Goal: Obtain resource: Download file/media

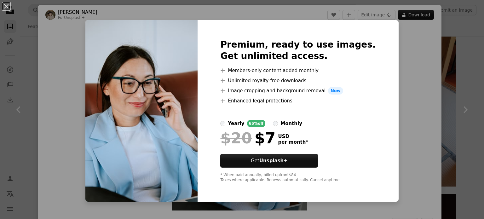
scroll to position [4004, 0]
click at [397, 69] on div "An X shape Premium, ready to use images. Get unlimited access. A plus sign Memb…" at bounding box center [242, 109] width 484 height 219
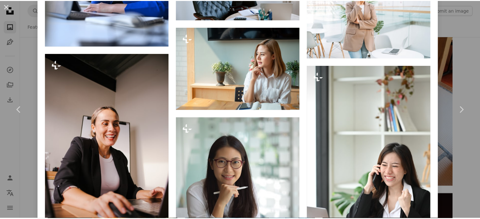
scroll to position [1671, 0]
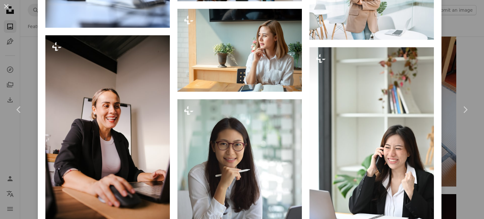
click at [471, 144] on div "An X shape Chevron left Chevron right [PERSON_NAME] For Unsplash+ A heart A plu…" at bounding box center [242, 109] width 484 height 219
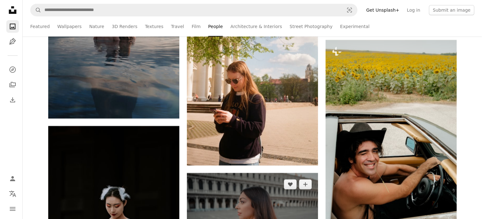
scroll to position [7157, 0]
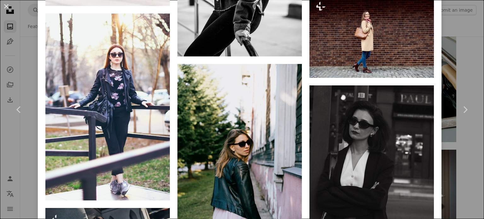
scroll to position [2510, 0]
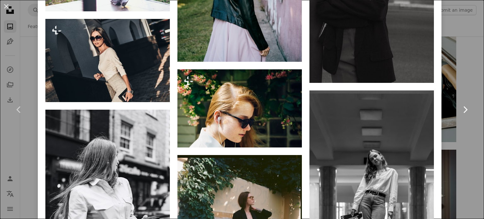
click at [474, 106] on link "Chevron right" at bounding box center [465, 109] width 38 height 61
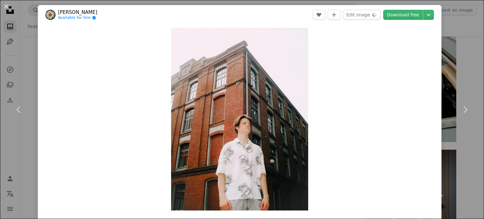
click at [452, 18] on div "An X shape Chevron left Chevron right [PERSON_NAME] Available for hire A checkm…" at bounding box center [242, 109] width 484 height 219
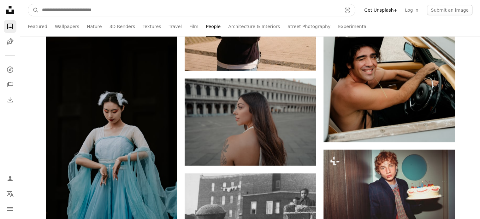
click at [116, 5] on input "Find visuals sitewide" at bounding box center [189, 10] width 301 height 12
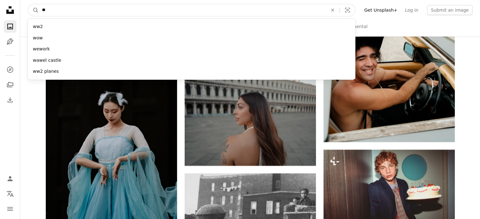
type input "*"
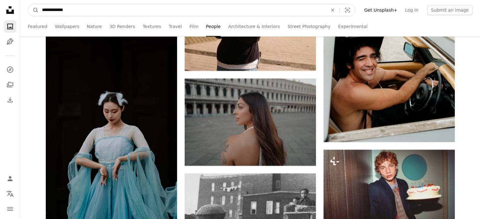
type input "**********"
click at [28, 4] on button "A magnifying glass" at bounding box center [33, 10] width 11 height 12
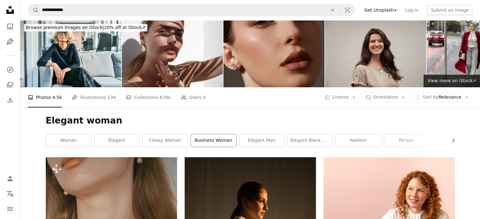
click at [204, 134] on link "business woman" at bounding box center [213, 140] width 45 height 13
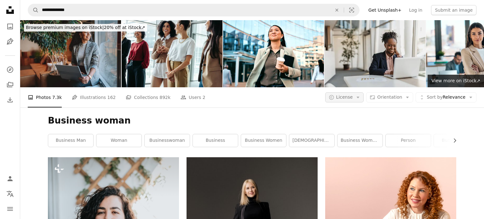
click at [359, 97] on icon "button" at bounding box center [358, 98] width 3 height 2
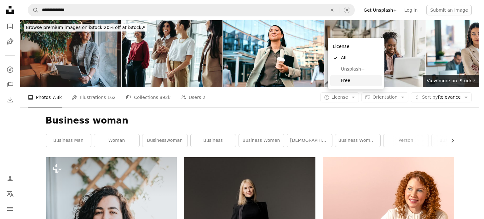
click at [344, 80] on span "Free" at bounding box center [360, 81] width 38 height 6
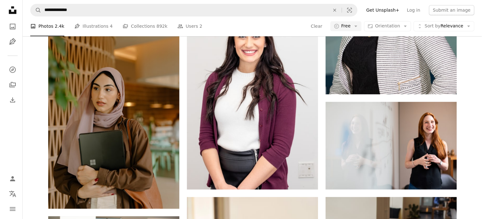
scroll to position [441, 0]
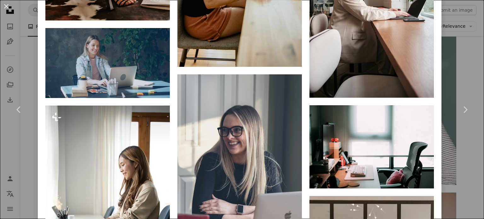
scroll to position [1009, 0]
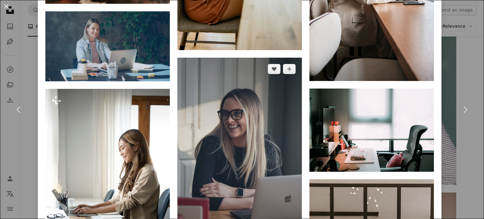
click at [215, 80] on img at bounding box center [240, 148] width 125 height 181
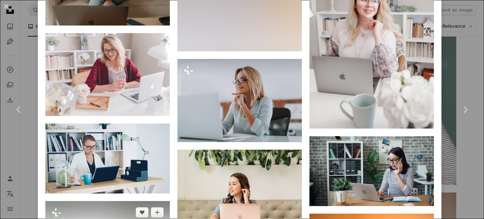
scroll to position [2113, 0]
